Goal: Communication & Community: Answer question/provide support

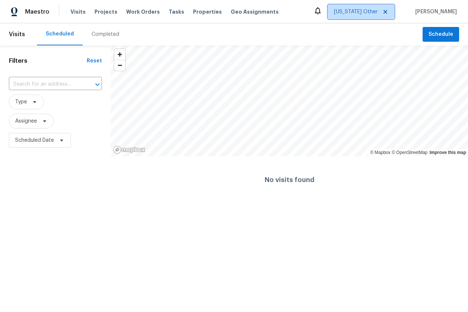
click at [388, 10] on icon at bounding box center [385, 12] width 6 height 6
click at [371, 16] on span "Alabama Other" at bounding box center [361, 11] width 67 height 15
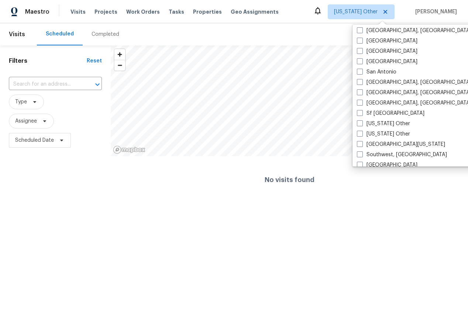
scroll to position [950, 0]
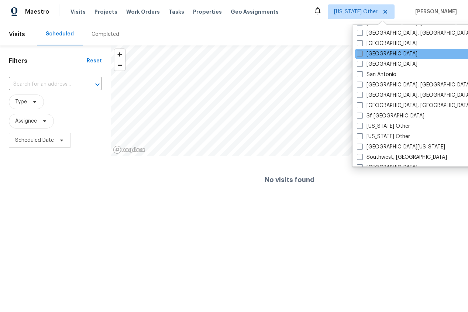
click at [359, 54] on span at bounding box center [360, 54] width 6 height 6
click at [359, 54] on input "[GEOGRAPHIC_DATA]" at bounding box center [359, 52] width 5 height 5
checkbox input "true"
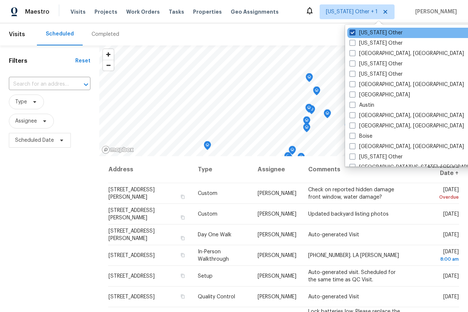
click at [353, 34] on span at bounding box center [352, 33] width 6 height 6
click at [353, 34] on input "Alabama Other" at bounding box center [351, 31] width 5 height 5
checkbox input "false"
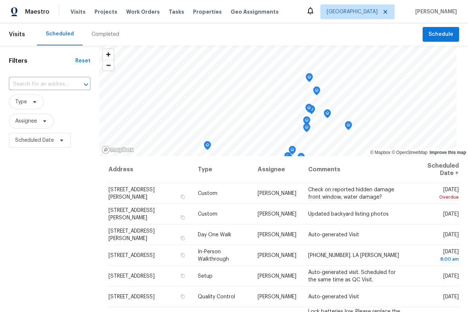
click at [45, 180] on div "Filters Reset ​ Type Assignee Scheduled Date" at bounding box center [49, 225] width 99 height 360
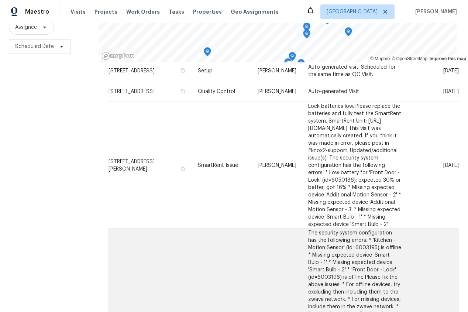
scroll to position [109, 0]
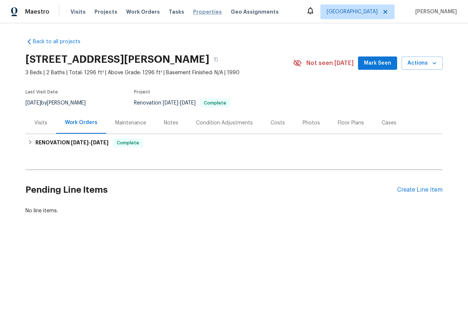
click at [193, 12] on span "Properties" at bounding box center [207, 11] width 29 height 7
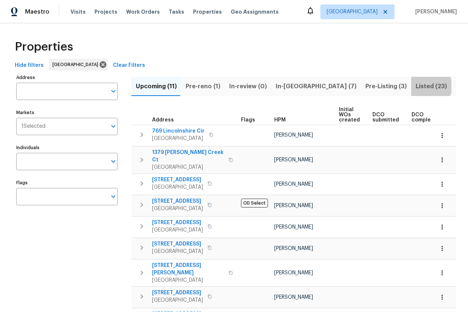
click at [416, 86] on span "Listed (23)" at bounding box center [431, 86] width 31 height 10
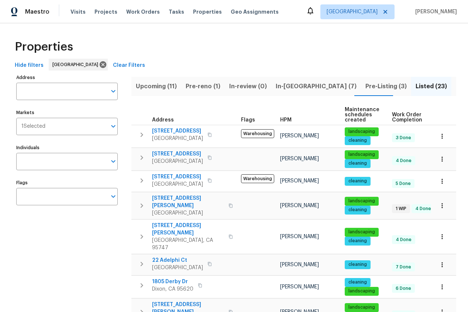
click at [456, 84] on span "Resale (21)" at bounding box center [471, 86] width 31 height 10
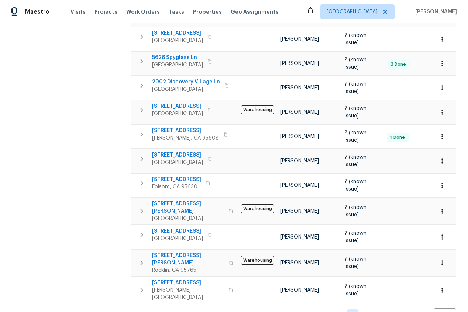
scroll to position [359, 0]
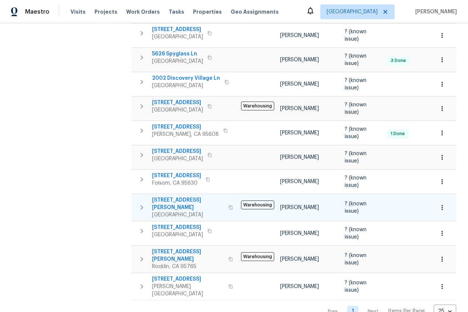
click at [142, 203] on icon "button" at bounding box center [141, 207] width 9 height 9
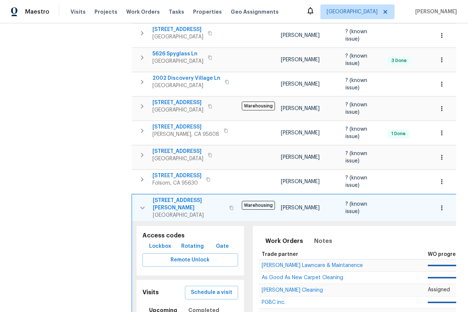
click at [188, 197] on span "692 Atherton Way" at bounding box center [189, 204] width 72 height 15
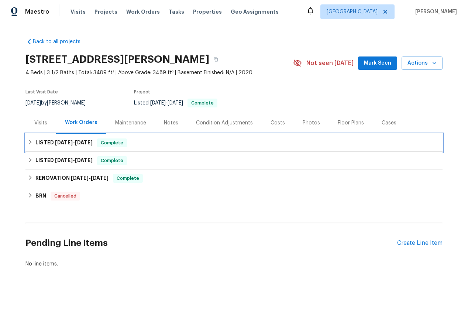
click at [55, 142] on span "[DATE]" at bounding box center [64, 142] width 18 height 5
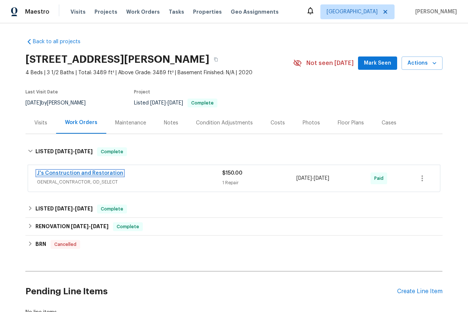
click at [64, 172] on link "J's Construction and Restoration" at bounding box center [80, 172] width 86 height 5
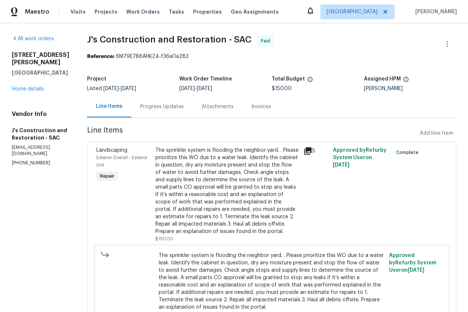
click at [168, 108] on div "Progress Updates" at bounding box center [162, 106] width 44 height 7
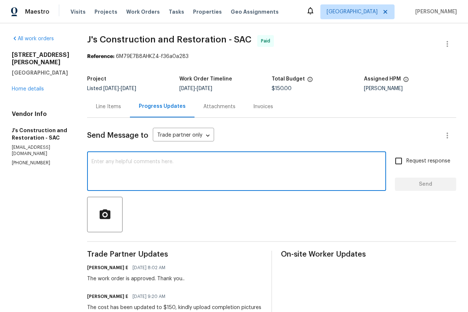
click at [164, 180] on textarea at bounding box center [237, 172] width 290 height 26
type textarea "I need you to go back here"
click at [435, 185] on span "Send" at bounding box center [425, 184] width 49 height 9
